Goal: Transaction & Acquisition: Purchase product/service

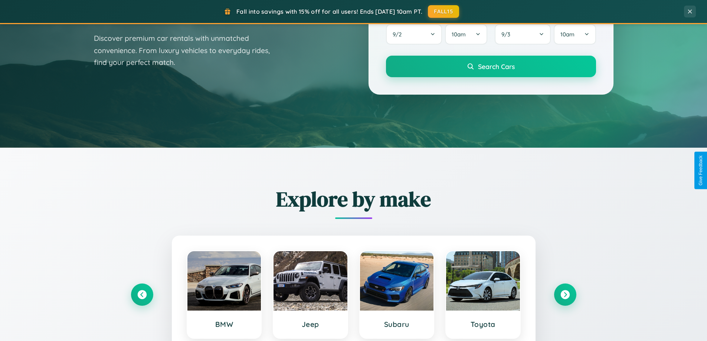
scroll to position [511, 0]
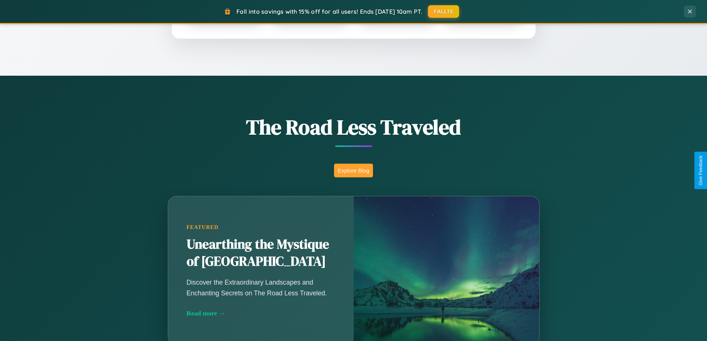
click at [353, 170] on button "Explore Blog" at bounding box center [353, 171] width 39 height 14
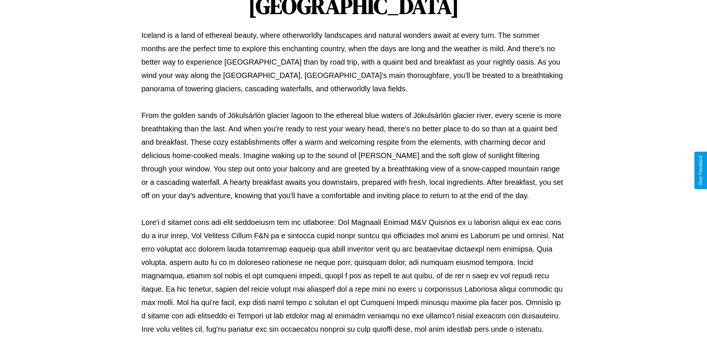
scroll to position [240, 0]
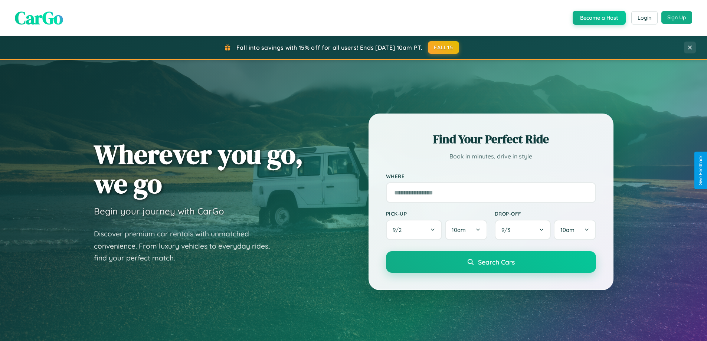
click at [677, 17] on button "Sign Up" at bounding box center [677, 17] width 31 height 13
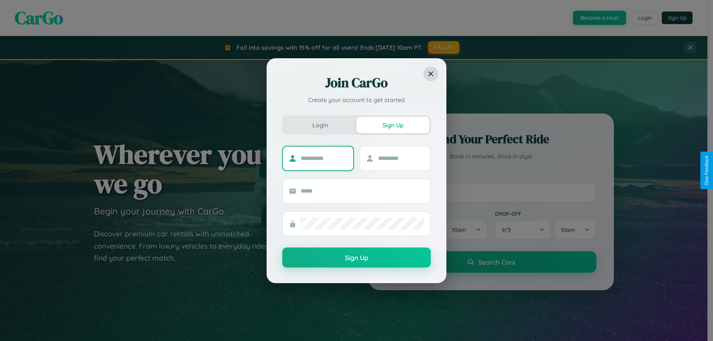
click at [324, 158] on input "text" at bounding box center [324, 159] width 46 height 12
type input "*******"
click at [401, 158] on input "text" at bounding box center [401, 159] width 46 height 12
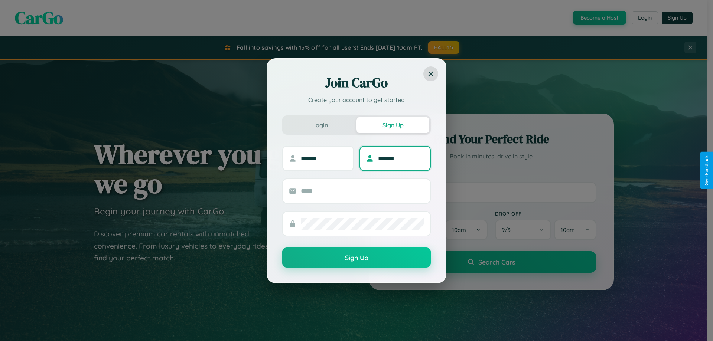
type input "*******"
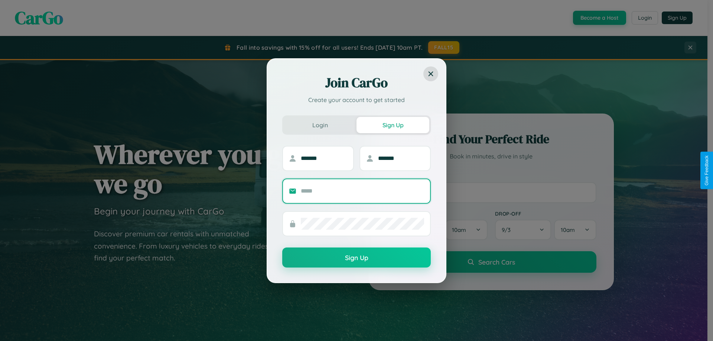
click at [362, 191] on input "text" at bounding box center [362, 191] width 123 height 12
type input "**********"
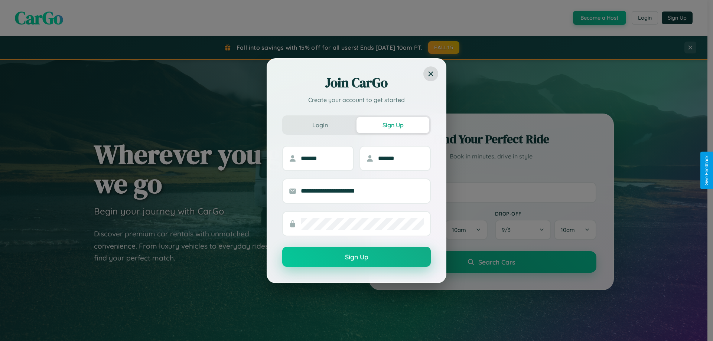
click at [356, 257] on button "Sign Up" at bounding box center [356, 257] width 149 height 20
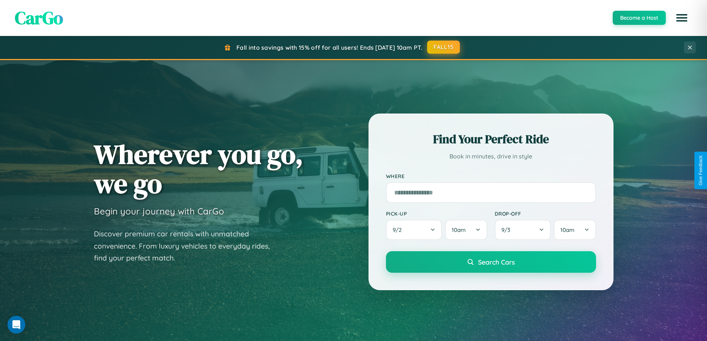
click at [444, 47] on button "FALL15" at bounding box center [443, 46] width 33 height 13
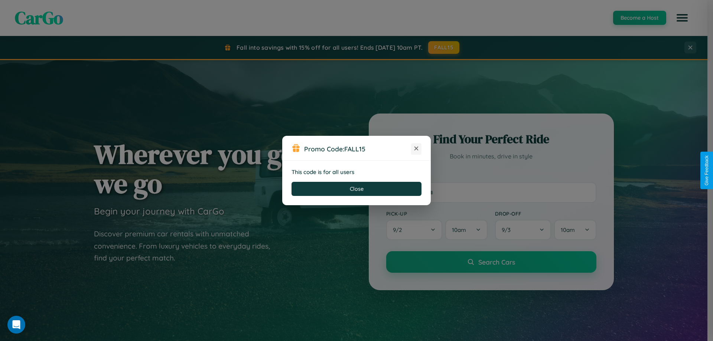
click at [416, 149] on icon at bounding box center [416, 148] width 7 height 7
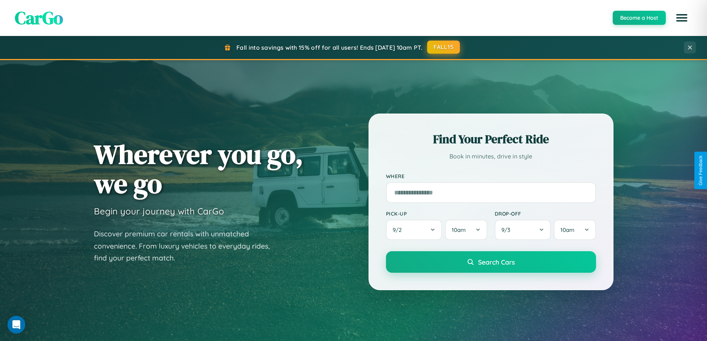
click at [444, 48] on button "FALL15" at bounding box center [443, 46] width 33 height 13
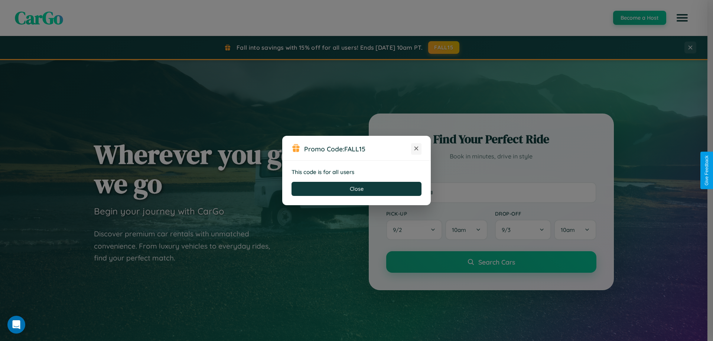
click at [416, 149] on icon at bounding box center [416, 148] width 7 height 7
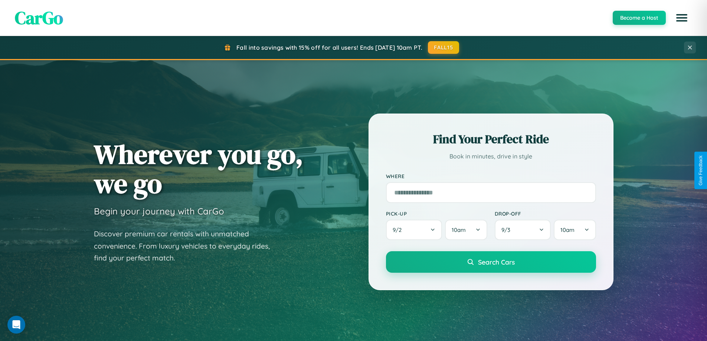
scroll to position [1429, 0]
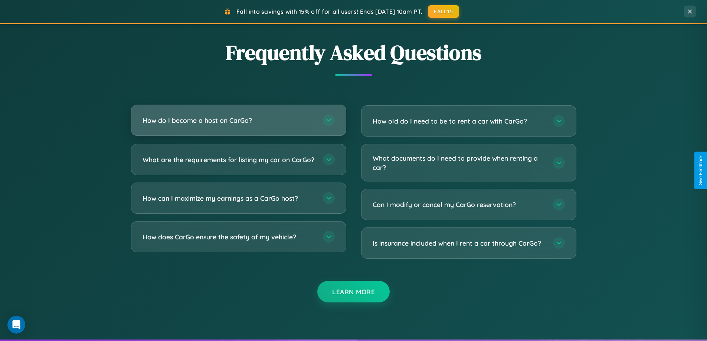
click at [238, 121] on h3 "How do I become a host on CarGo?" at bounding box center [229, 120] width 173 height 9
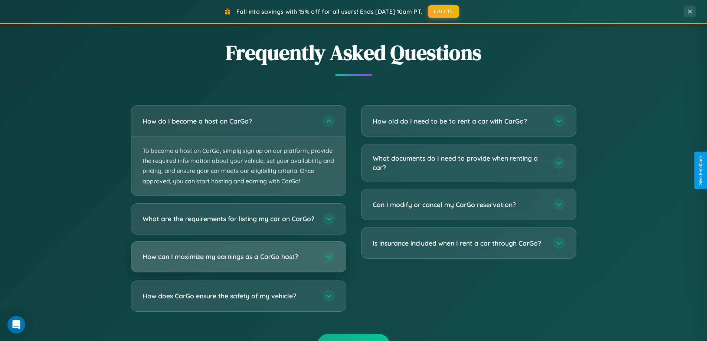
click at [238, 261] on h3 "How can I maximize my earnings as a CarGo host?" at bounding box center [229, 256] width 173 height 9
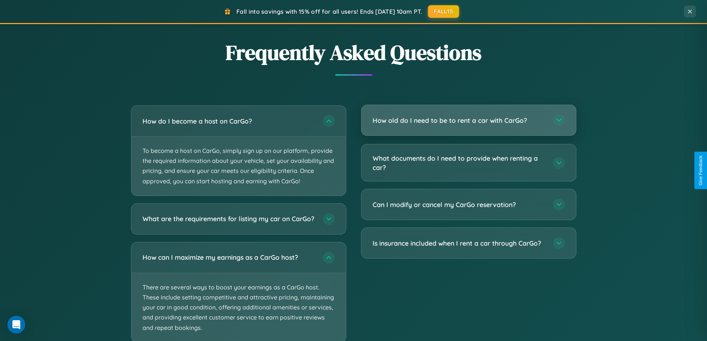
click at [469, 121] on h3 "How old do I need to be to rent a car with CarGo?" at bounding box center [459, 120] width 173 height 9
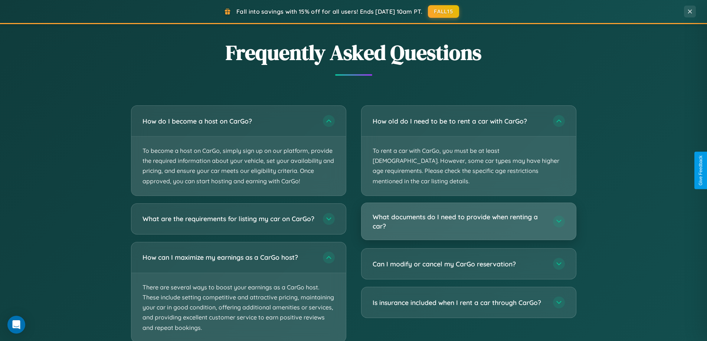
click at [469, 212] on h3 "What documents do I need to provide when renting a car?" at bounding box center [459, 221] width 173 height 18
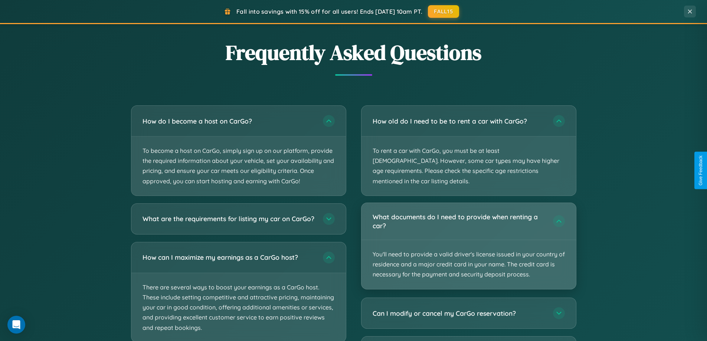
scroll to position [870, 0]
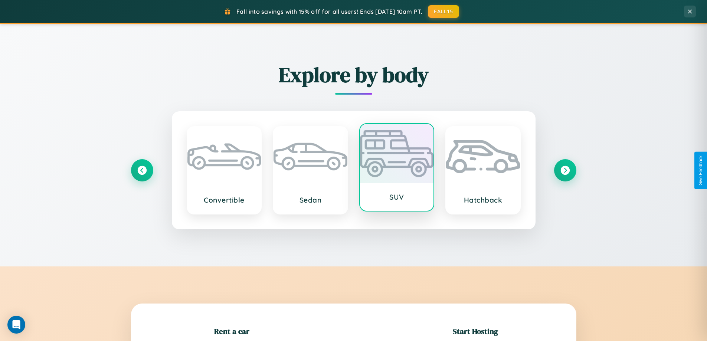
click at [397, 168] on div at bounding box center [397, 153] width 74 height 59
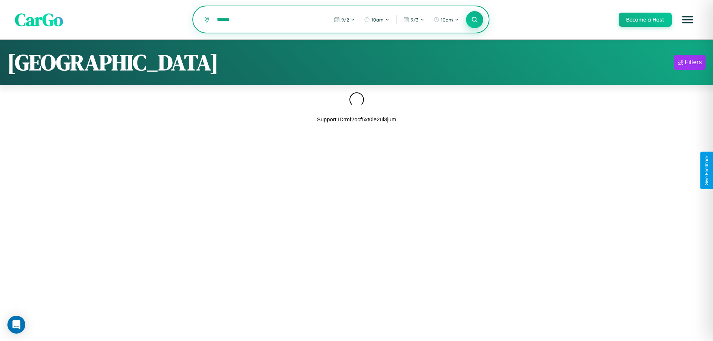
type input "******"
click at [474, 20] on icon at bounding box center [474, 19] width 7 height 7
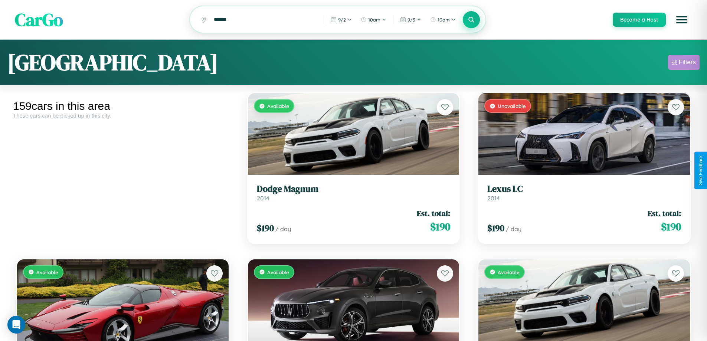
click at [684, 63] on div "Filters" at bounding box center [687, 62] width 17 height 7
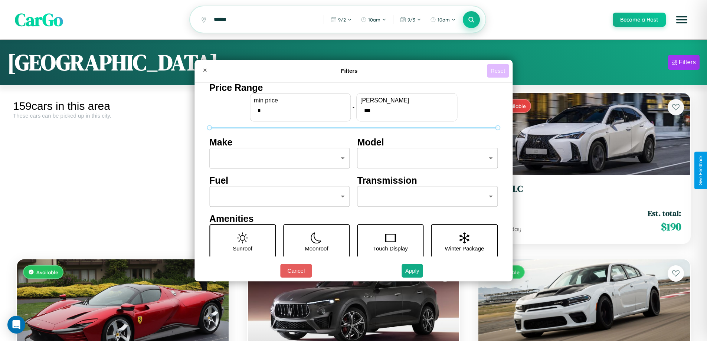
click at [499, 71] on button "Reset" at bounding box center [498, 71] width 22 height 14
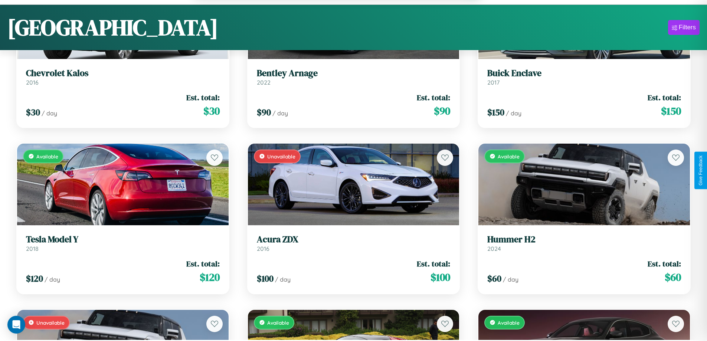
scroll to position [4348, 0]
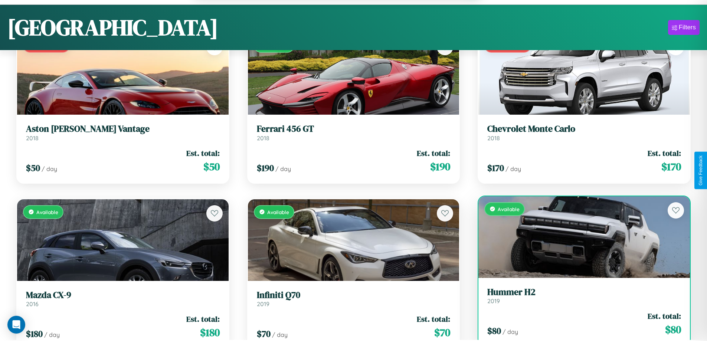
click at [580, 328] on div "$ 80 / day Est. total: $ 80" at bounding box center [585, 324] width 194 height 26
click at [580, 325] on div "$ 80 / day Est. total: $ 80" at bounding box center [585, 324] width 194 height 26
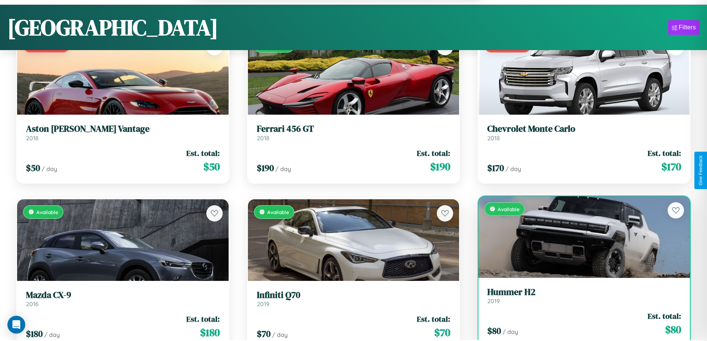
click at [580, 325] on div "$ 80 / day Est. total: $ 80" at bounding box center [585, 324] width 194 height 26
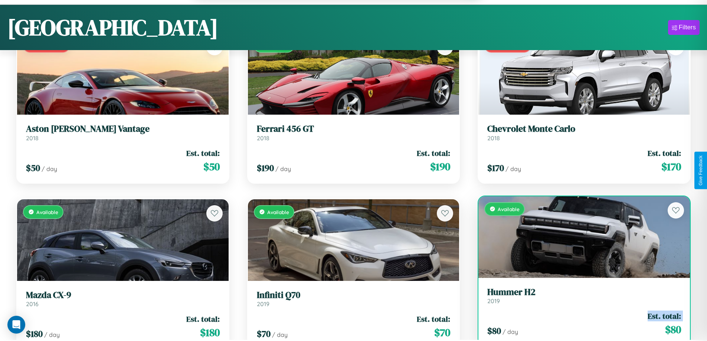
click at [580, 325] on div "$ 80 / day Est. total: $ 80" at bounding box center [585, 324] width 194 height 26
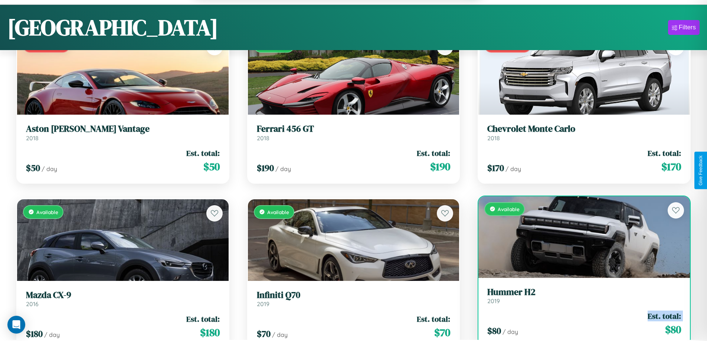
click at [580, 325] on div "$ 80 / day Est. total: $ 80" at bounding box center [585, 324] width 194 height 26
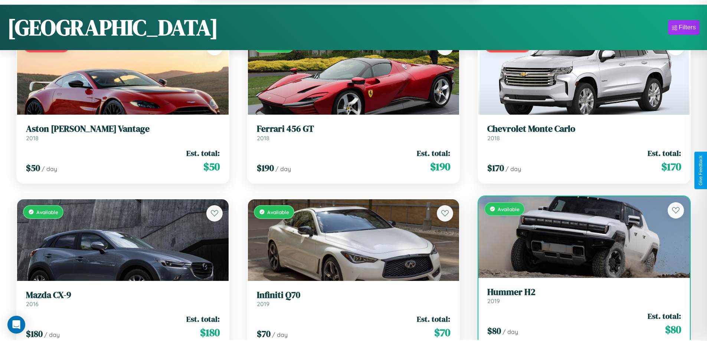
click at [580, 325] on div "$ 80 / day Est. total: $ 80" at bounding box center [585, 324] width 194 height 26
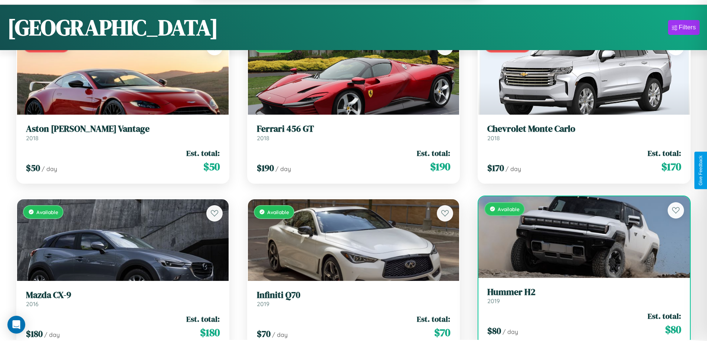
click at [580, 297] on h3 "Hummer H2" at bounding box center [585, 292] width 194 height 11
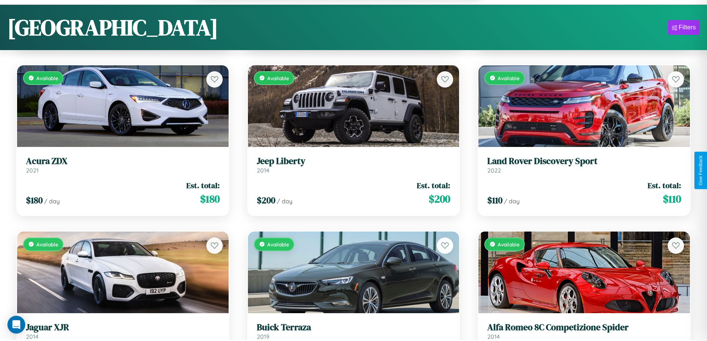
scroll to position [45, 0]
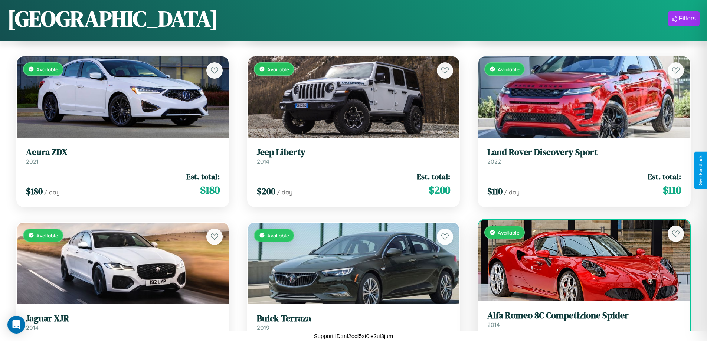
click at [580, 321] on h3 "Alfa Romeo 8C Competizione Spider" at bounding box center [585, 315] width 194 height 11
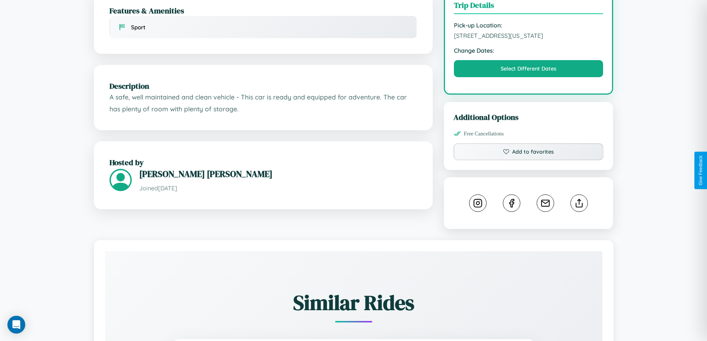
scroll to position [244, 0]
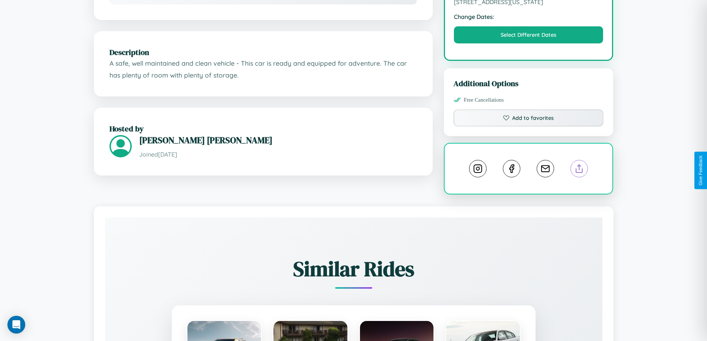
click at [580, 170] on line at bounding box center [580, 167] width 0 height 5
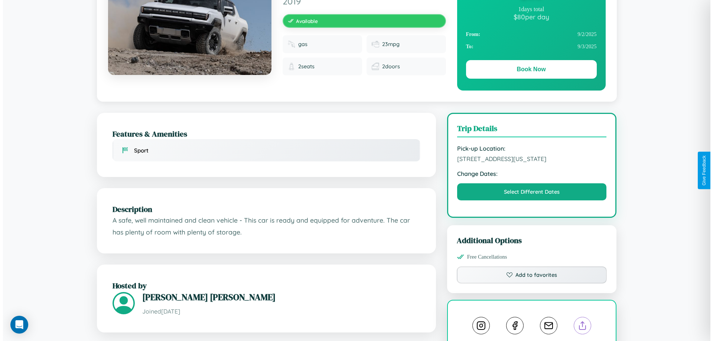
scroll to position [0, 0]
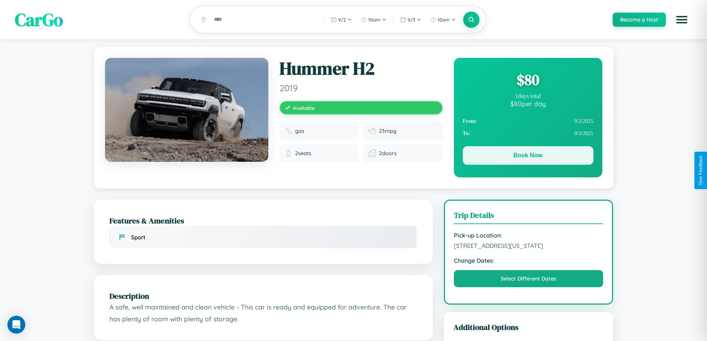
click at [528, 157] on button "Book Now" at bounding box center [528, 155] width 131 height 19
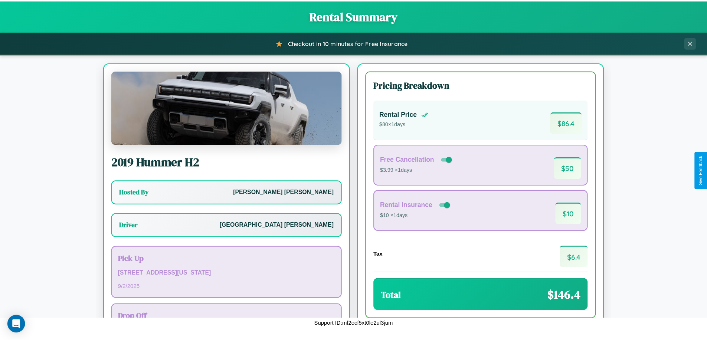
scroll to position [53, 0]
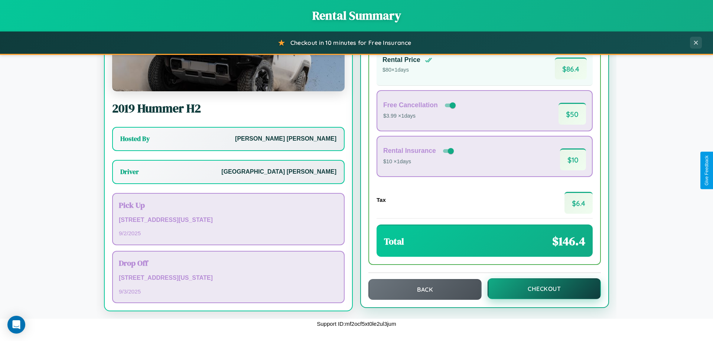
click at [539, 289] on button "Checkout" at bounding box center [544, 288] width 113 height 21
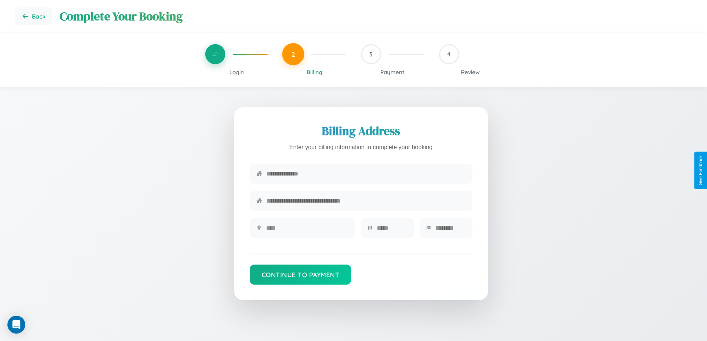
click at [366, 174] on input "text" at bounding box center [366, 174] width 199 height 18
type input "**********"
click at [307, 231] on input "text" at bounding box center [307, 228] width 82 height 18
type input "********"
click at [392, 231] on input "text" at bounding box center [392, 228] width 30 height 18
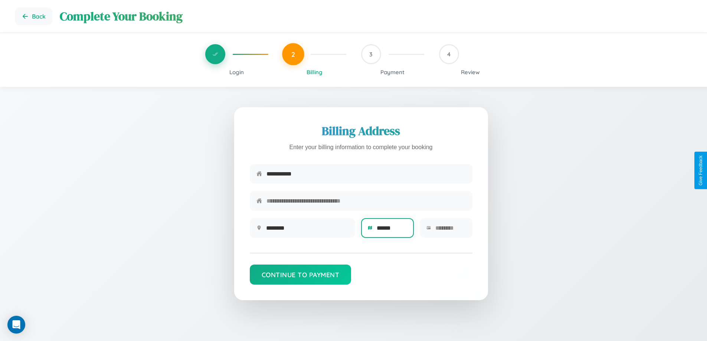
type input "******"
click at [450, 231] on input "text" at bounding box center [451, 228] width 30 height 18
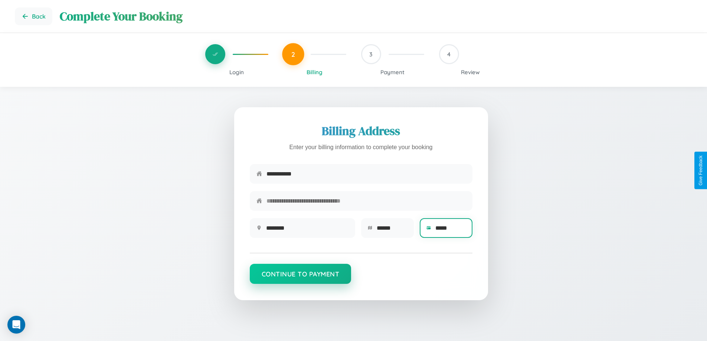
type input "*****"
click at [300, 278] on button "Continue to Payment" at bounding box center [301, 274] width 102 height 20
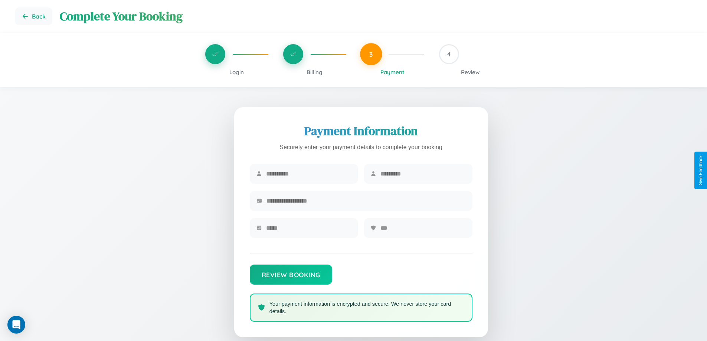
click at [309, 174] on input "text" at bounding box center [308, 174] width 85 height 18
type input "******"
click at [423, 174] on input "text" at bounding box center [423, 174] width 85 height 18
type input "******"
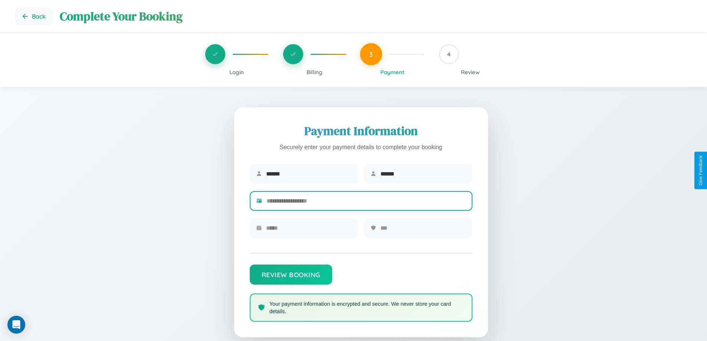
click at [366, 202] on input "text" at bounding box center [366, 201] width 199 height 18
type input "**********"
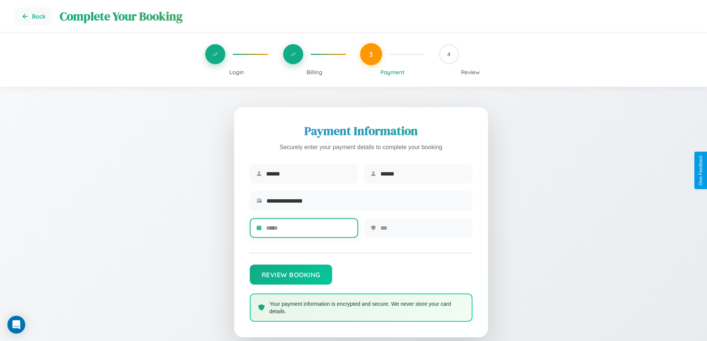
click at [309, 231] on input "text" at bounding box center [308, 228] width 85 height 18
type input "*****"
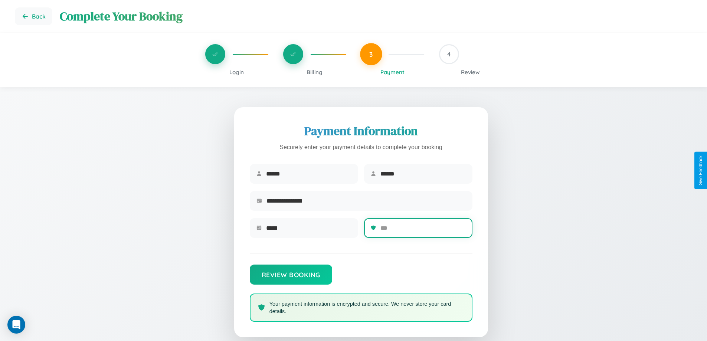
click at [423, 231] on input "text" at bounding box center [423, 228] width 85 height 18
type input "***"
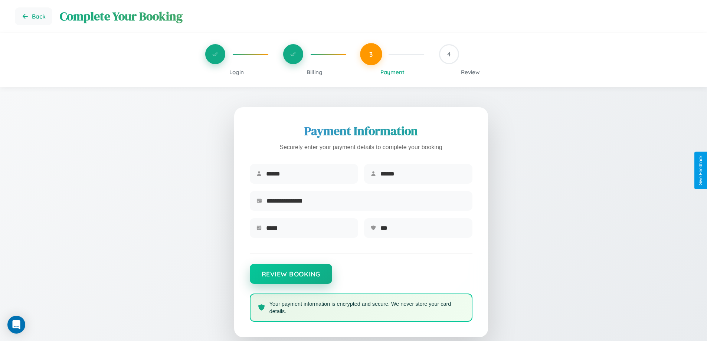
click at [291, 278] on button "Review Booking" at bounding box center [291, 274] width 82 height 20
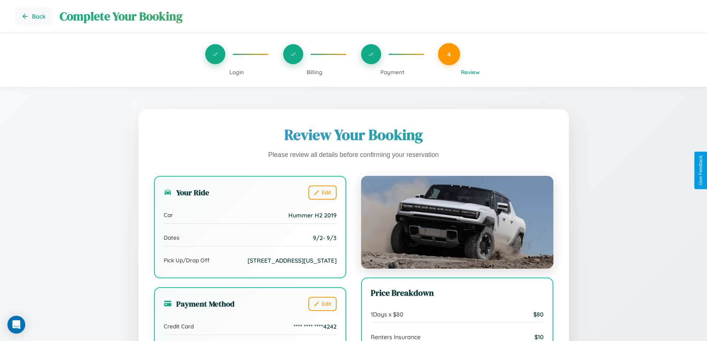
scroll to position [227, 0]
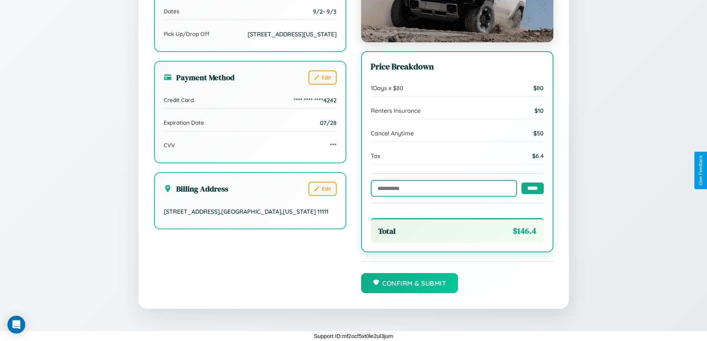
click at [442, 188] on input "text" at bounding box center [444, 188] width 146 height 17
type input "******"
click at [531, 188] on input "*****" at bounding box center [533, 188] width 22 height 12
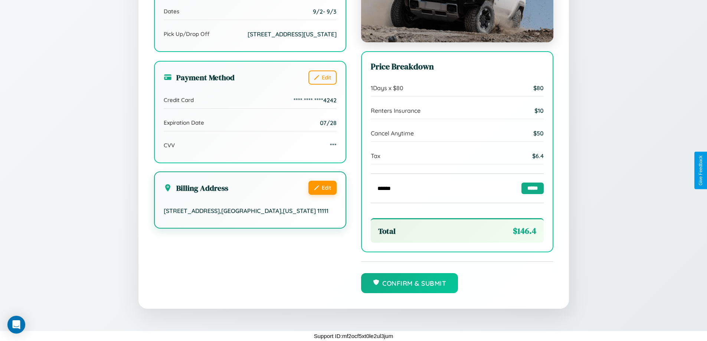
click at [322, 195] on button "Edit" at bounding box center [323, 188] width 28 height 14
click at [322, 194] on button "Edit" at bounding box center [323, 188] width 28 height 14
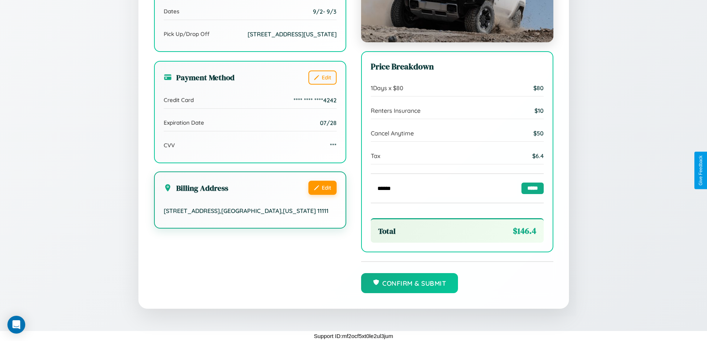
click at [322, 194] on button "Edit" at bounding box center [323, 188] width 28 height 14
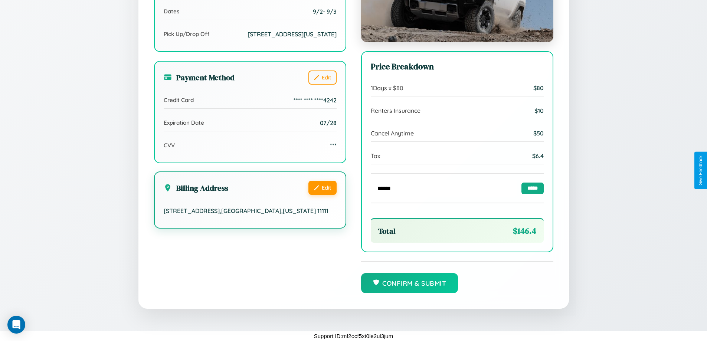
click at [322, 194] on button "Edit" at bounding box center [323, 188] width 28 height 14
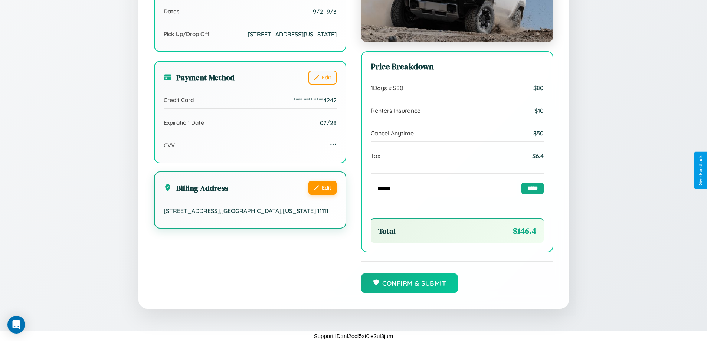
click at [322, 194] on button "Edit" at bounding box center [323, 188] width 28 height 14
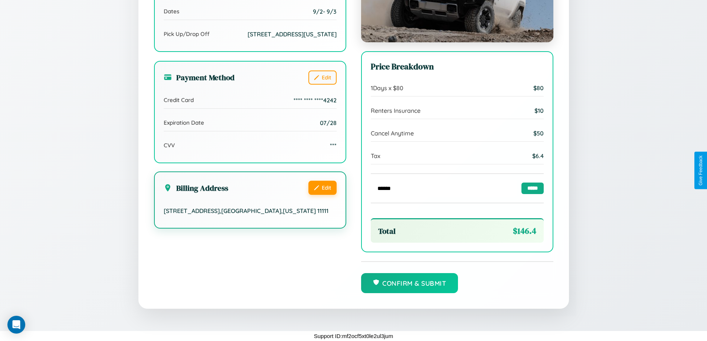
click at [322, 194] on button "Edit" at bounding box center [323, 188] width 28 height 14
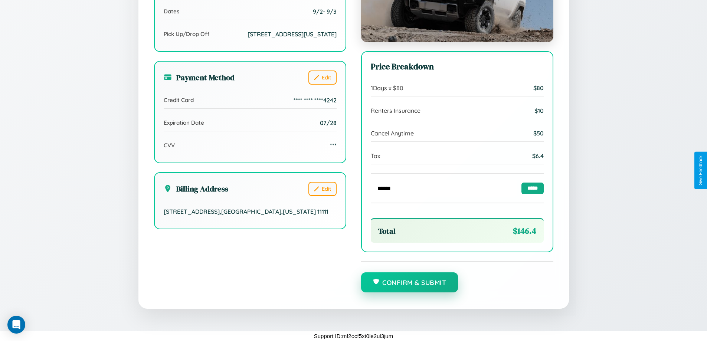
click at [410, 283] on button "Confirm & Submit" at bounding box center [409, 283] width 97 height 20
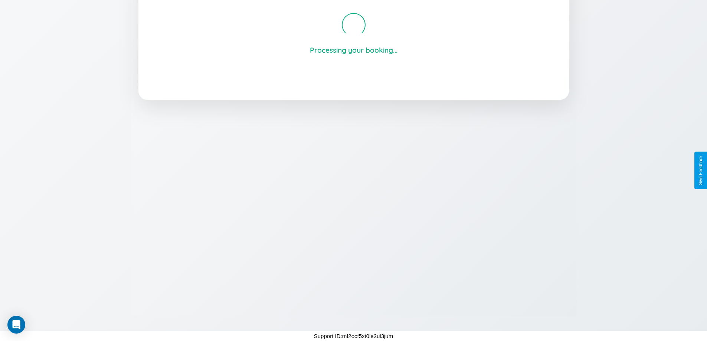
scroll to position [141, 0]
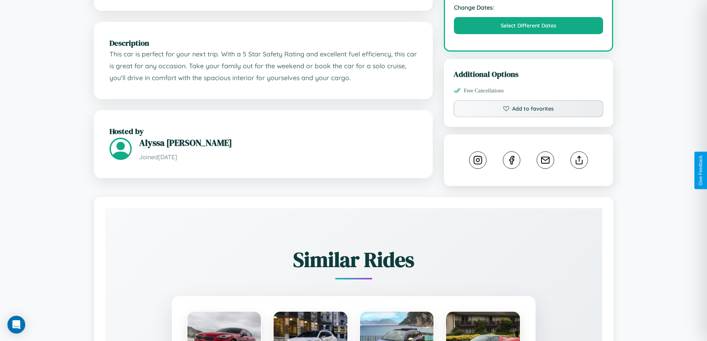
scroll to position [271, 0]
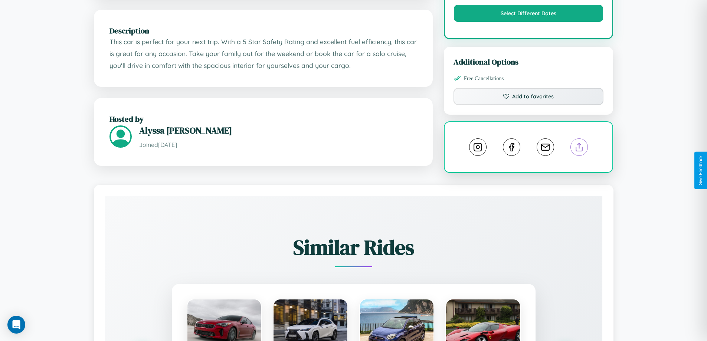
click at [580, 149] on line at bounding box center [580, 145] width 0 height 5
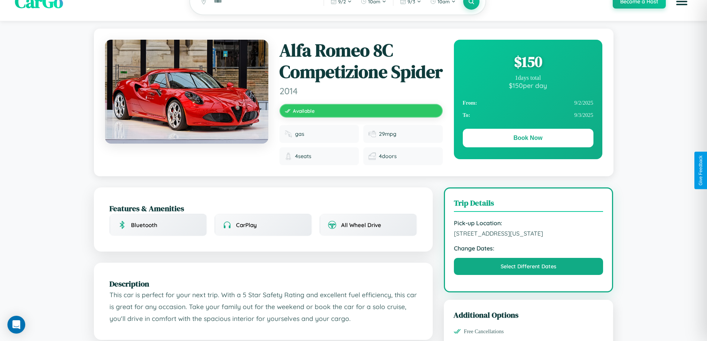
scroll to position [14, 0]
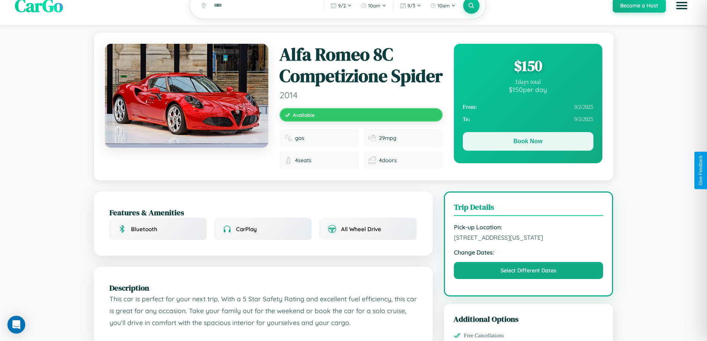
click at [528, 143] on button "Book Now" at bounding box center [528, 141] width 131 height 19
